Goal: Information Seeking & Learning: Learn about a topic

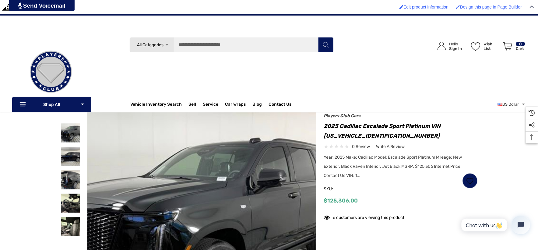
scroll to position [34, 0]
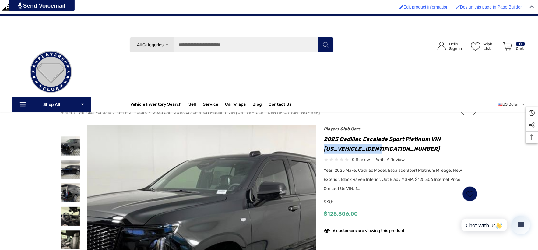
drag, startPoint x: 324, startPoint y: 148, endPoint x: 384, endPoint y: 147, distance: 60.0
click at [384, 147] on h1 "2025 Cadillac Escalade Sport Platinum VIN [US_VEHICLE_IDENTIFICATION_NUMBER]" at bounding box center [401, 143] width 154 height 19
copy h1 "[US_VEHICLE_IDENTIFICATION_NUMBER]"
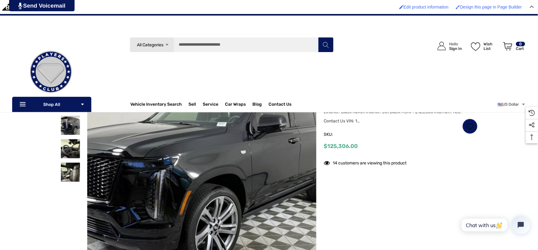
scroll to position [0, 0]
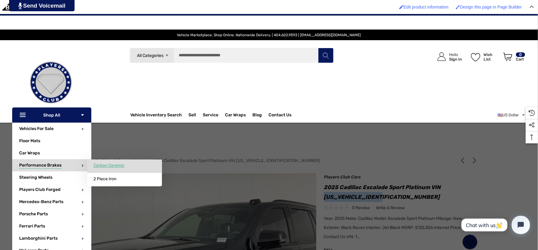
click at [102, 166] on span "Carbon Ceramic" at bounding box center [108, 165] width 31 height 5
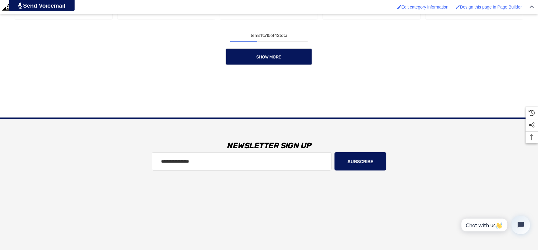
scroll to position [710, 0]
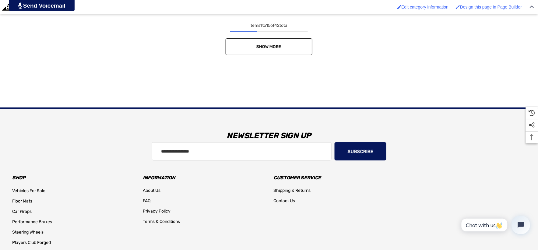
click at [276, 51] on link "Show More" at bounding box center [269, 46] width 87 height 17
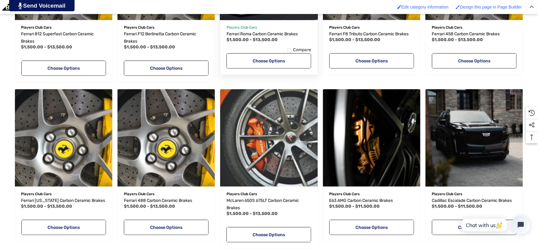
scroll to position [812, 0]
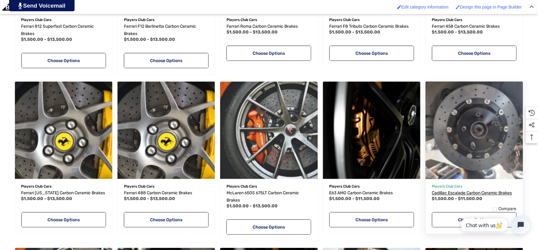
click at [452, 193] on span "Cadillac Escalade Carbon Ceramic Brakes" at bounding box center [472, 192] width 80 height 5
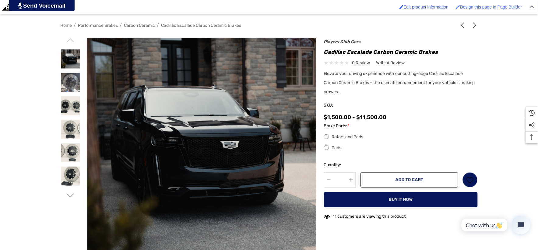
click at [138, 25] on span "Carbon Ceramic" at bounding box center [139, 25] width 31 height 5
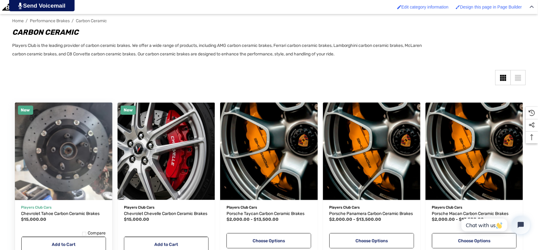
click at [73, 191] on button "Add to Wishlist" at bounding box center [83, 197] width 36 height 12
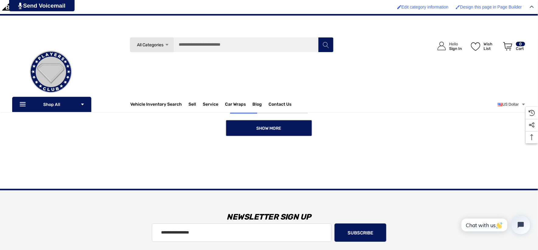
scroll to position [609, 0]
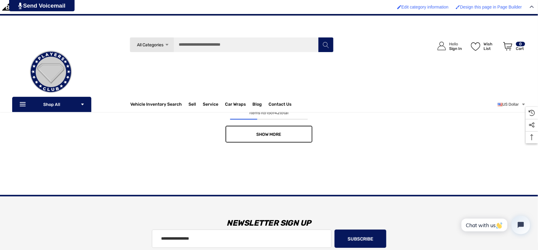
click at [306, 132] on link "Show More" at bounding box center [269, 134] width 87 height 17
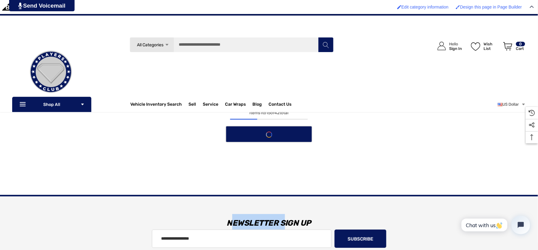
click at [306, 132] on div "Show More" at bounding box center [269, 134] width 514 height 17
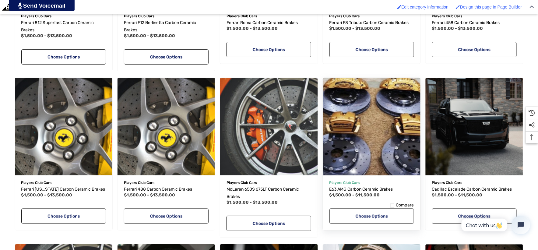
scroll to position [846, 0]
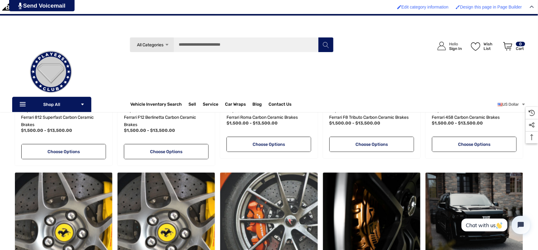
scroll to position [609, 0]
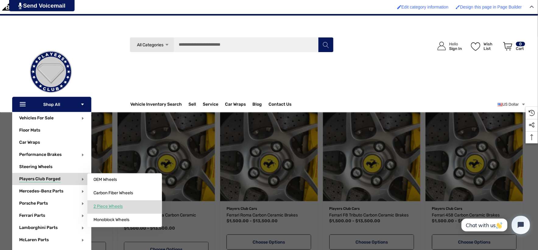
click at [99, 206] on span "2 Piece Wheels" at bounding box center [107, 206] width 29 height 5
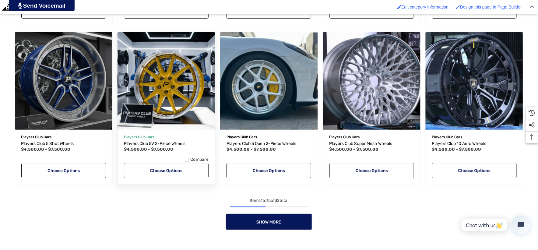
scroll to position [609, 0]
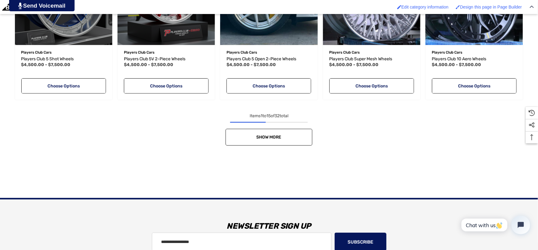
click at [241, 129] on link "Show More" at bounding box center [269, 137] width 87 height 17
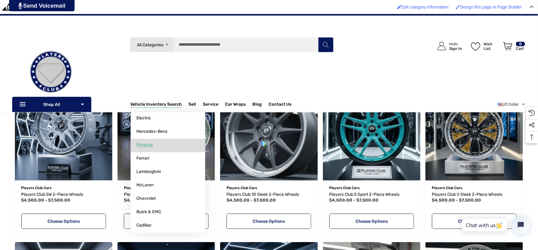
scroll to position [101, 0]
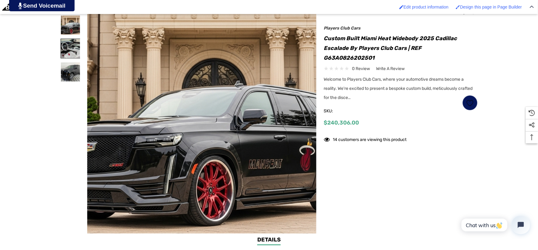
click at [71, 46] on img at bounding box center [70, 48] width 19 height 19
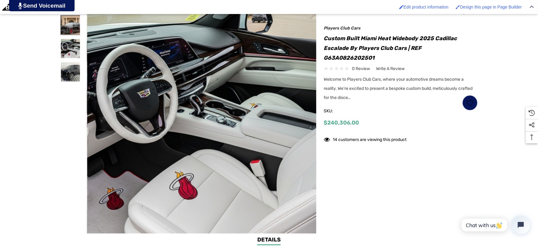
click at [66, 27] on img at bounding box center [70, 25] width 19 height 19
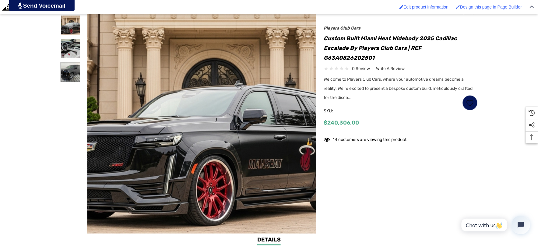
click at [70, 74] on img at bounding box center [70, 71] width 19 height 19
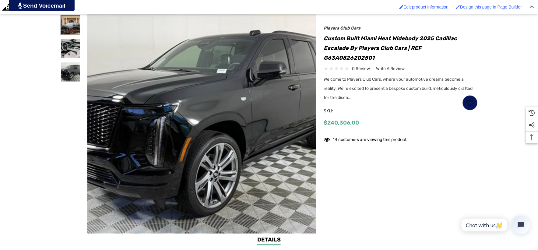
click at [65, 25] on img at bounding box center [70, 25] width 19 height 19
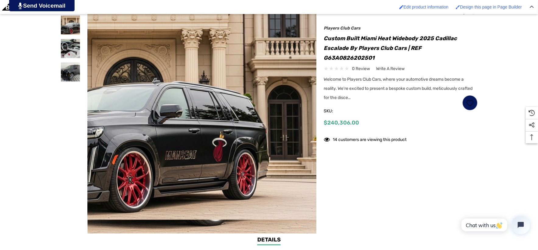
click at [148, 46] on img at bounding box center [240, 113] width 390 height 213
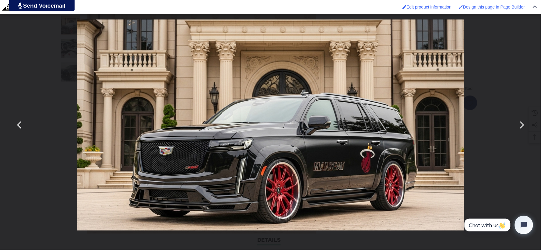
click at [521, 128] on button "You can close this modal content with the ESC key" at bounding box center [521, 125] width 15 height 15
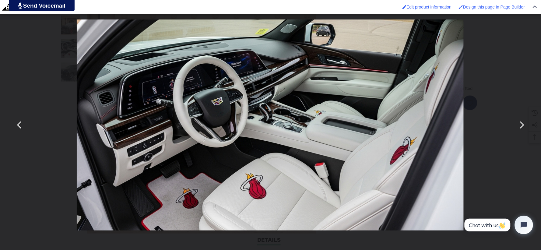
click at [521, 128] on button "You can close this modal content with the ESC key" at bounding box center [521, 125] width 15 height 15
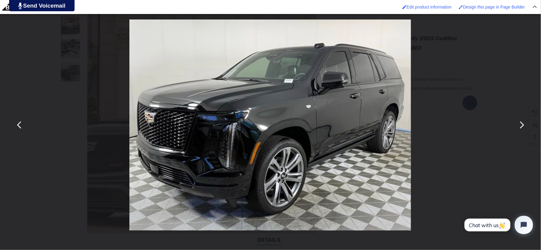
click at [22, 128] on button "You can close this modal content with the ESC key" at bounding box center [19, 125] width 15 height 15
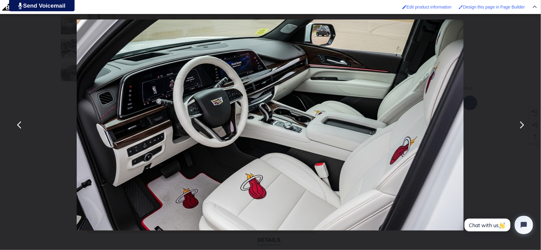
click at [22, 128] on button "You can close this modal content with the ESC key" at bounding box center [19, 125] width 15 height 15
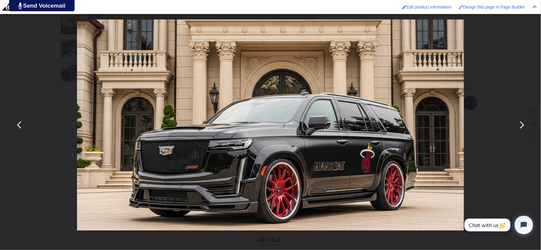
click at [16, 107] on div "You can close this modal content with the ESC key" at bounding box center [270, 125] width 541 height 250
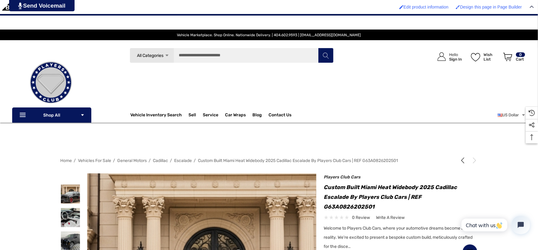
click at [50, 79] on img at bounding box center [50, 82] width 61 height 61
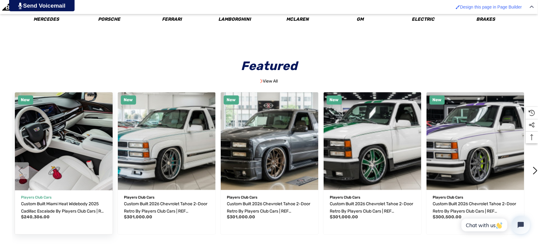
click at [98, 179] on img "Custom Built Miami Heat Widebody 2025 Cadillac Escalade by Players Club Cars | …" at bounding box center [63, 140] width 107 height 107
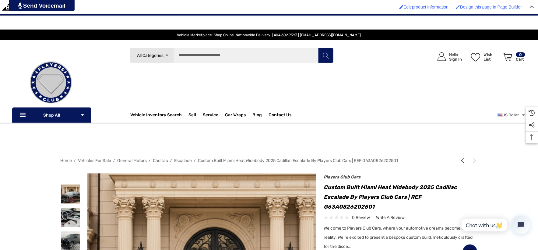
click at [62, 78] on img at bounding box center [50, 82] width 61 height 61
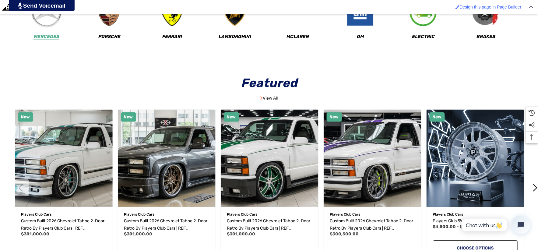
scroll to position [304, 0]
